Goal: Task Accomplishment & Management: Complete application form

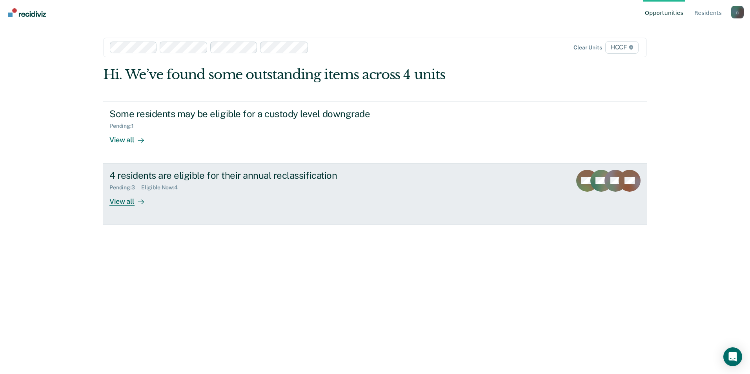
click at [226, 177] on div "4 residents are eligible for their annual reclassification" at bounding box center [246, 175] width 275 height 11
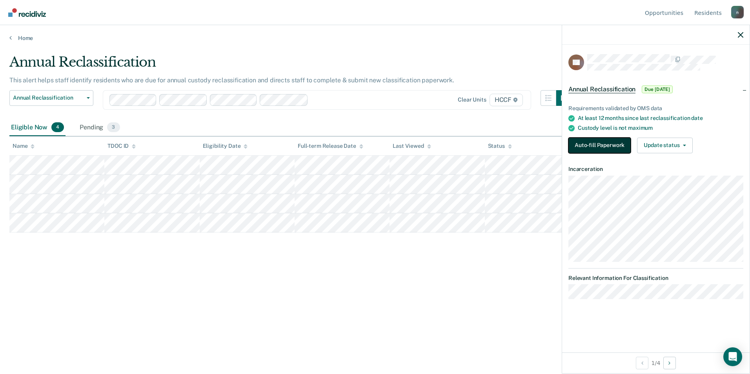
click at [605, 144] on button "Auto-fill Paperwork" at bounding box center [599, 146] width 62 height 16
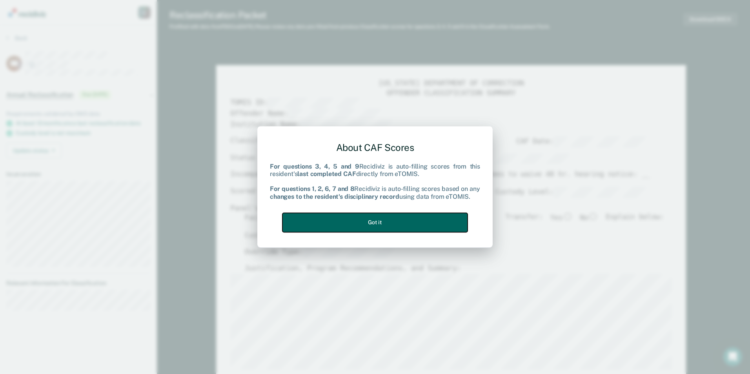
click at [352, 230] on button "Got it" at bounding box center [374, 222] width 185 height 19
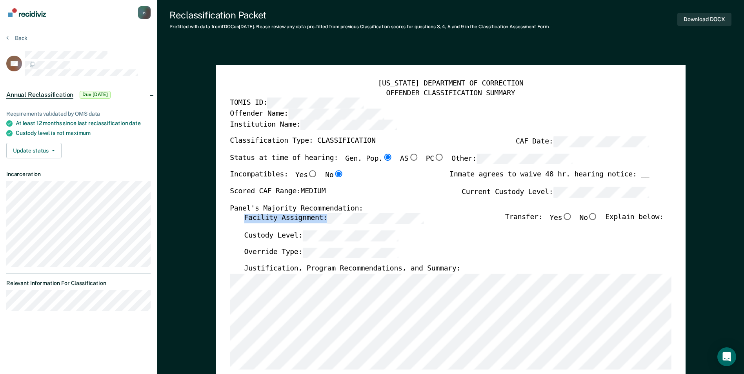
click at [352, 229] on div "Facility Assignment: Transfer: Yes No Explain below:" at bounding box center [453, 221] width 419 height 17
type textarea "x"
